Goal: Information Seeking & Learning: Learn about a topic

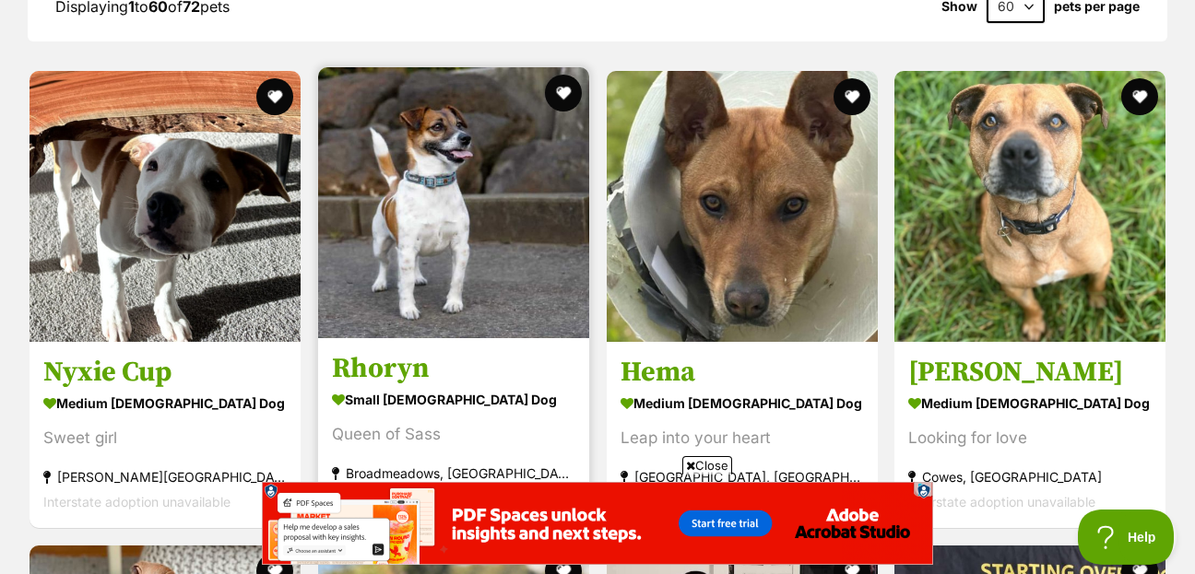
scroll to position [2191, 0]
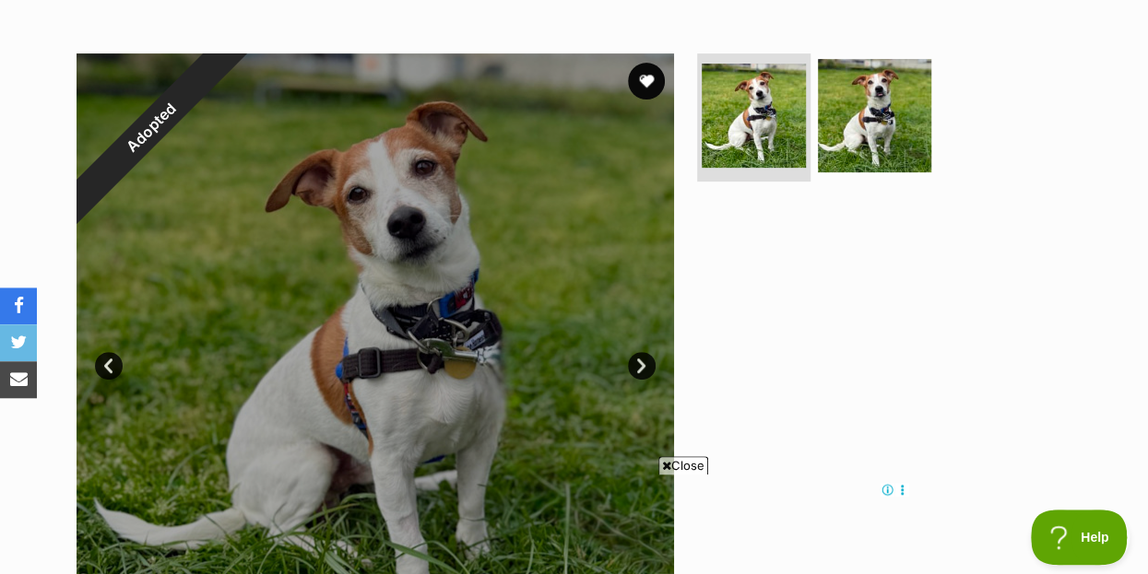
scroll to position [398, 0]
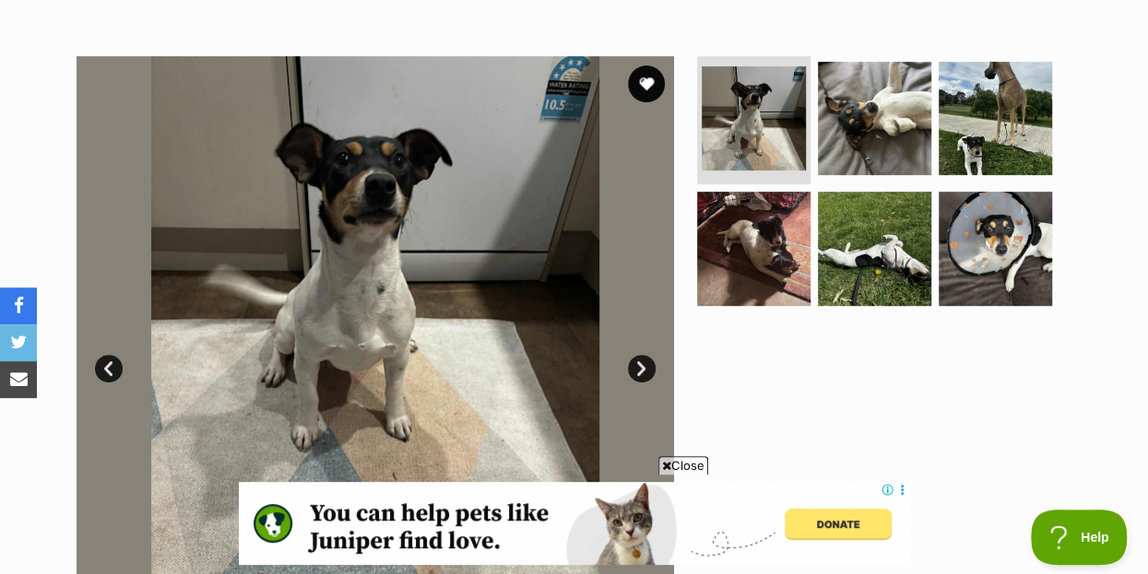
scroll to position [398, 0]
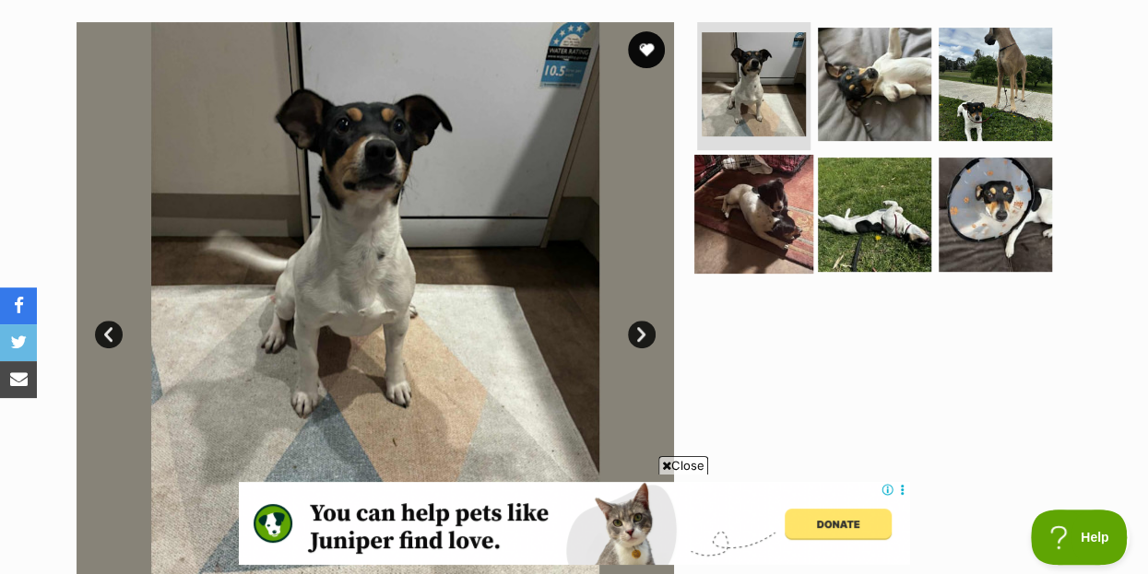
click at [772, 180] on img at bounding box center [753, 214] width 119 height 119
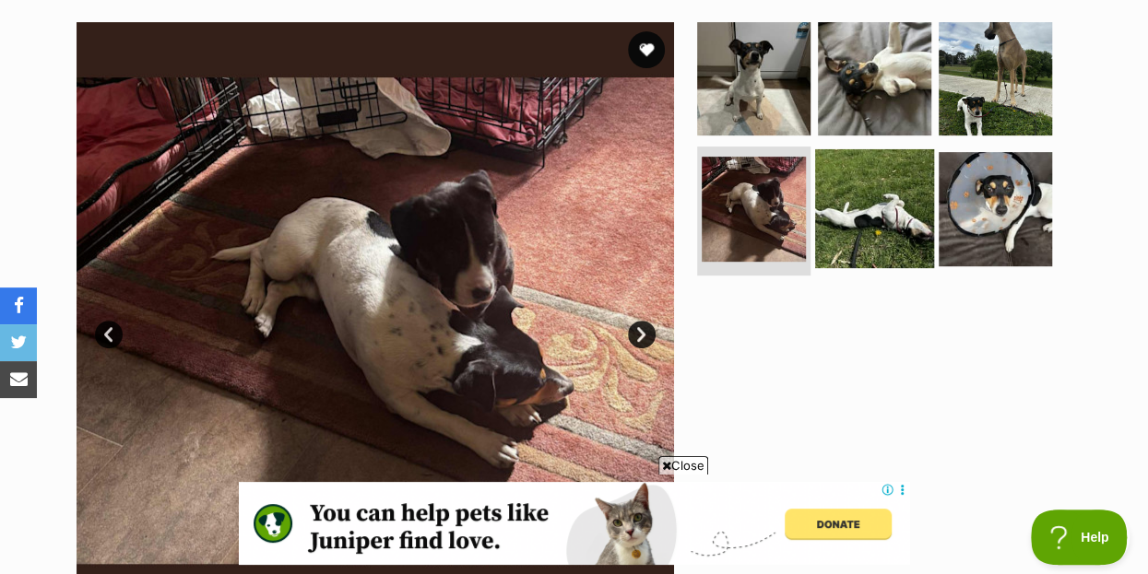
click at [883, 174] on img at bounding box center [874, 208] width 119 height 119
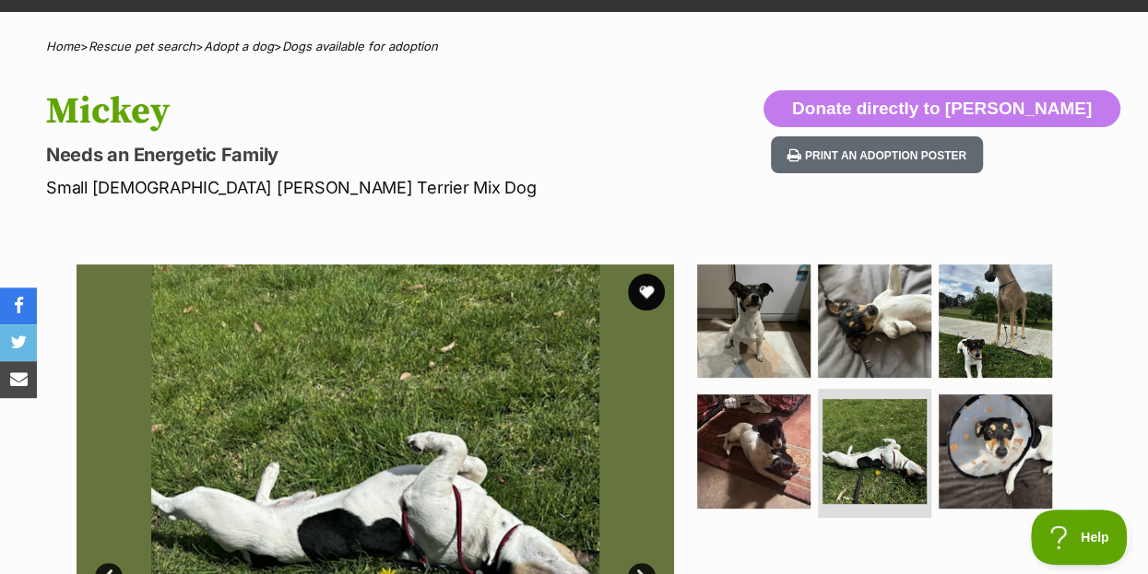
scroll to position [0, 0]
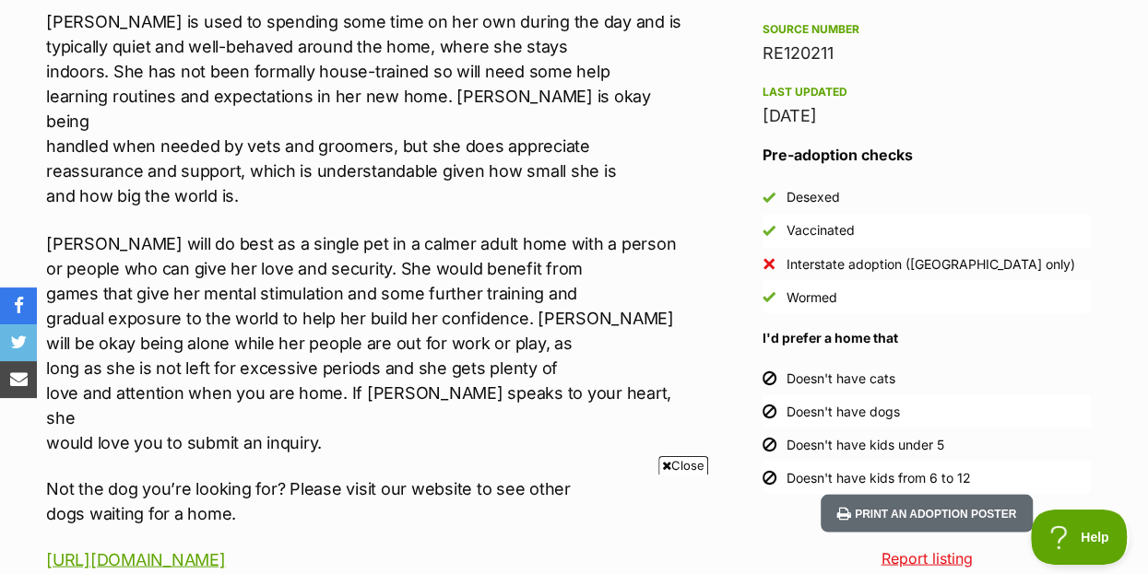
scroll to position [1295, 0]
